Goal: Information Seeking & Learning: Learn about a topic

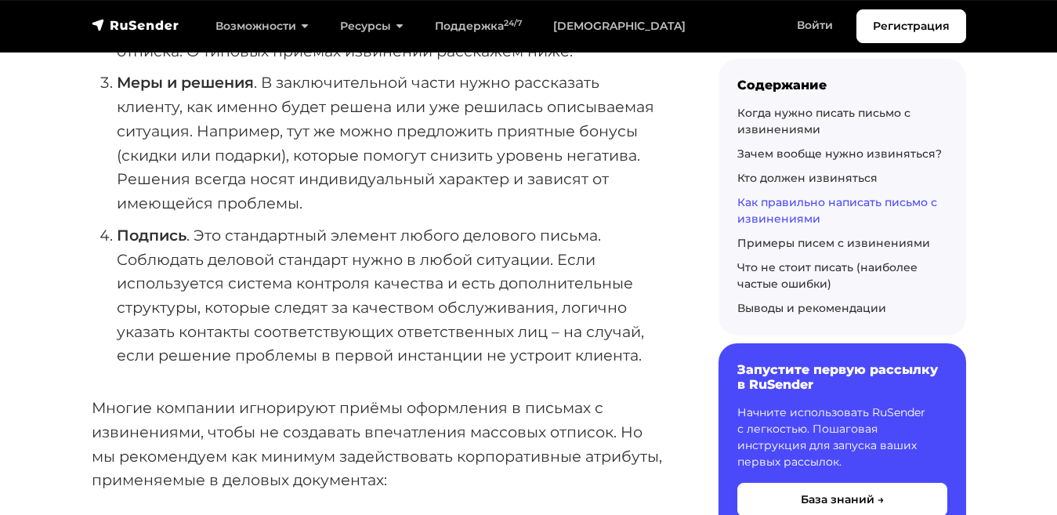
scroll to position [4720, 0]
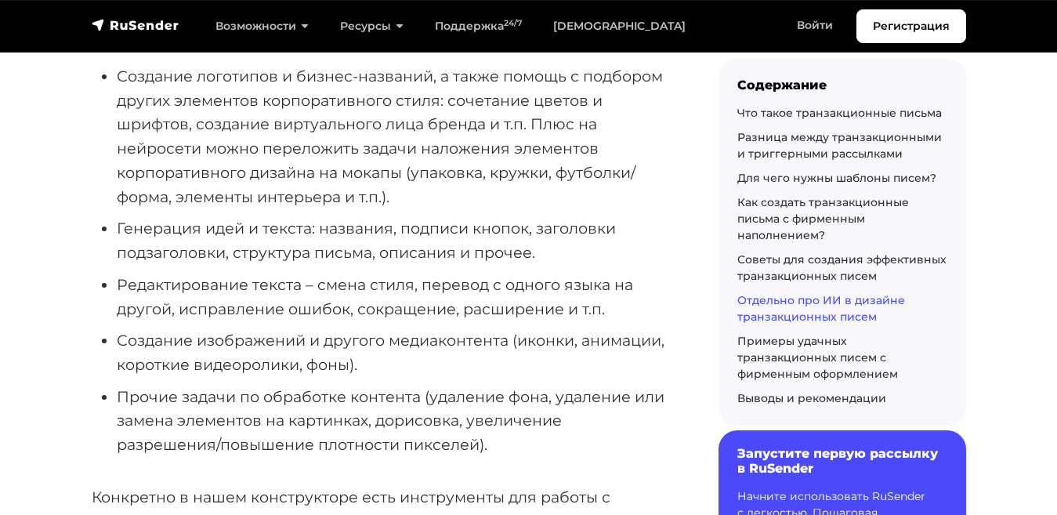
scroll to position [9850, 0]
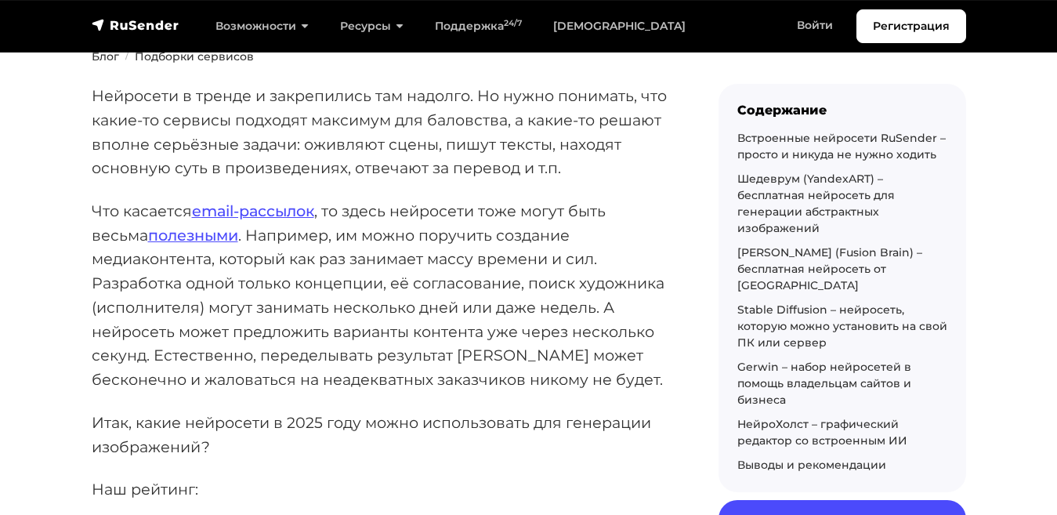
scroll to position [276, 0]
